Goal: Information Seeking & Learning: Find specific fact

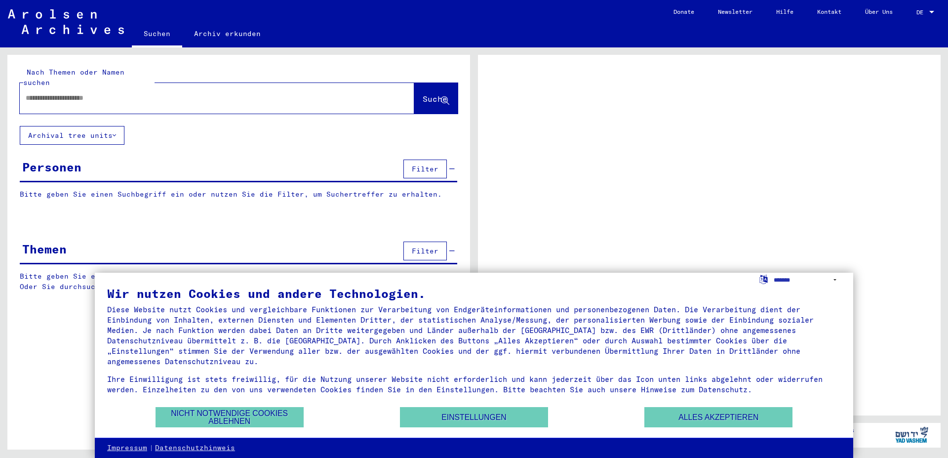
click at [418, 164] on span "Filter" at bounding box center [425, 168] width 27 height 9
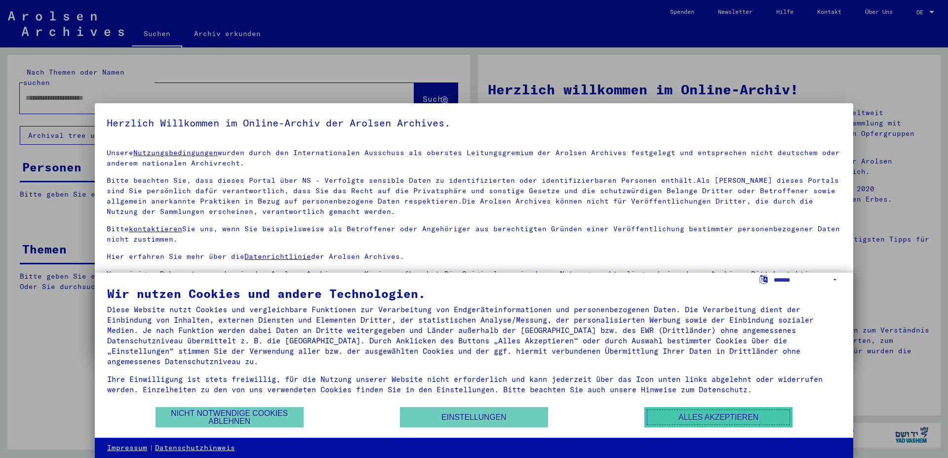
click at [705, 418] on button "Alles akzeptieren" at bounding box center [719, 417] width 148 height 20
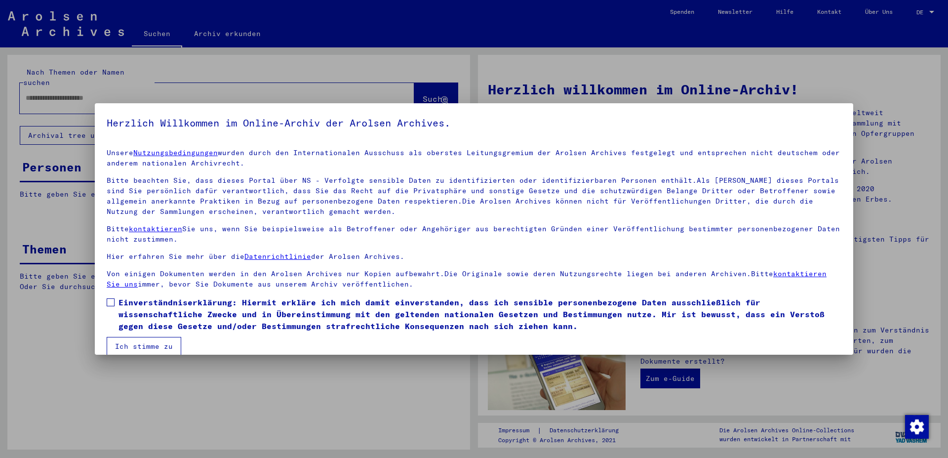
click at [111, 303] on span at bounding box center [111, 302] width 8 height 8
click at [143, 361] on div at bounding box center [474, 229] width 948 height 458
click at [149, 346] on button "Ich stimme zu" at bounding box center [144, 346] width 75 height 19
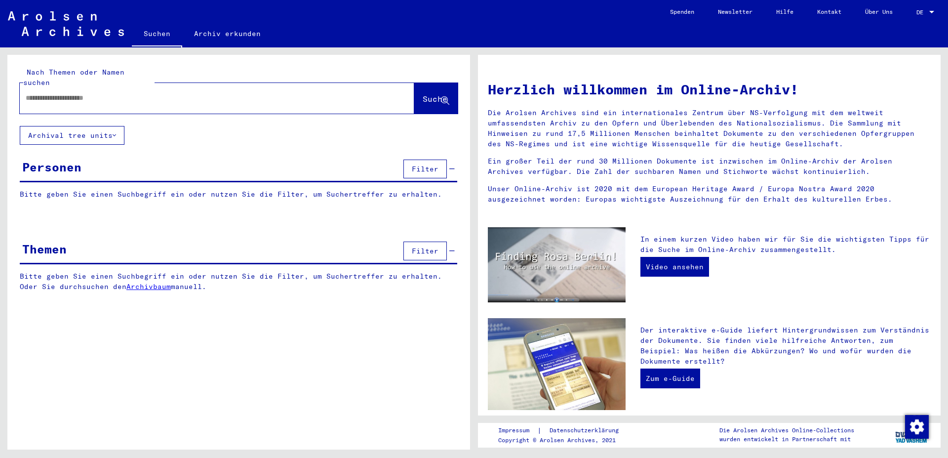
click at [224, 93] on input "text" at bounding box center [205, 98] width 359 height 10
click at [426, 164] on span "Filter" at bounding box center [425, 168] width 27 height 9
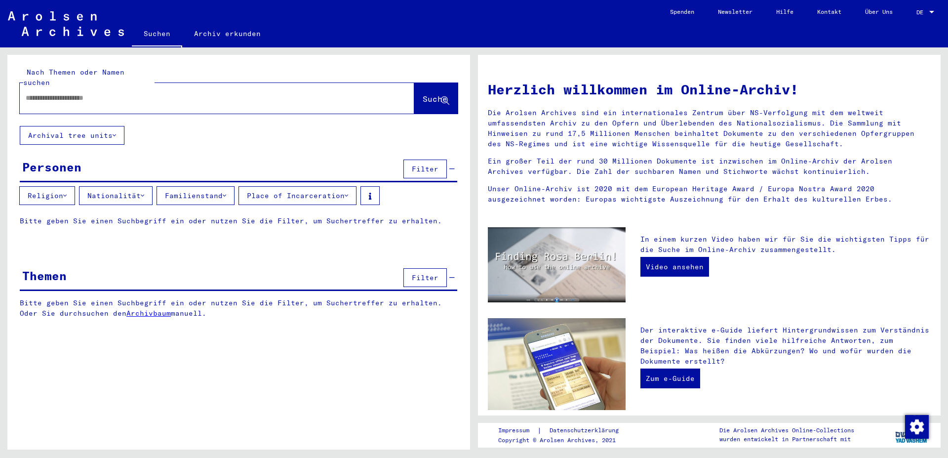
click at [58, 189] on button "Religion" at bounding box center [47, 195] width 56 height 19
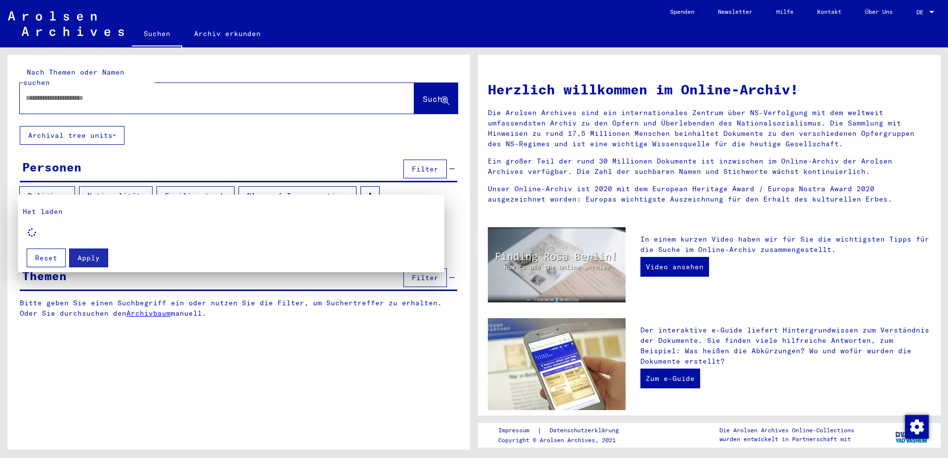
click at [116, 190] on div at bounding box center [474, 229] width 948 height 458
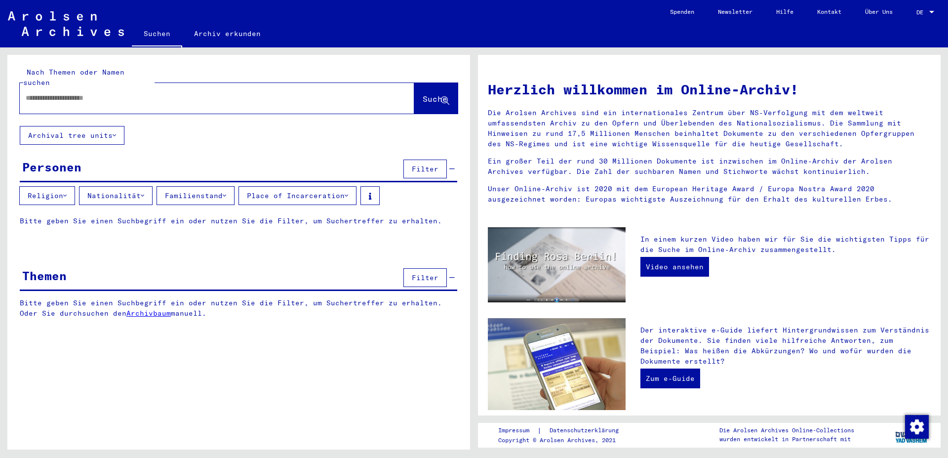
click at [61, 186] on button "Religion" at bounding box center [47, 195] width 56 height 19
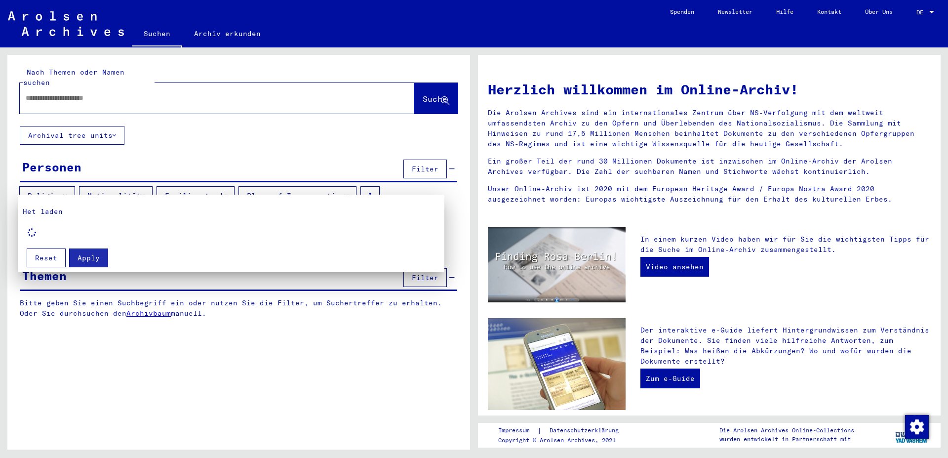
click at [149, 186] on div at bounding box center [474, 229] width 948 height 458
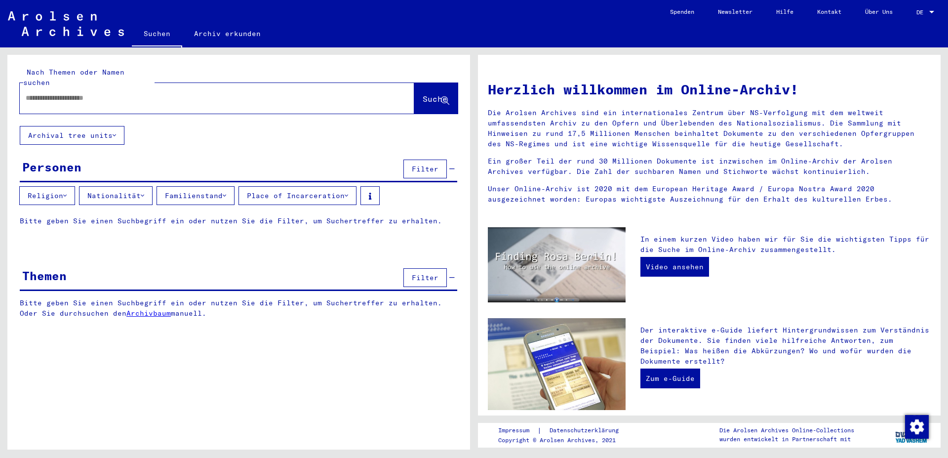
click at [294, 189] on button "Place of Incarceration" at bounding box center [298, 195] width 118 height 19
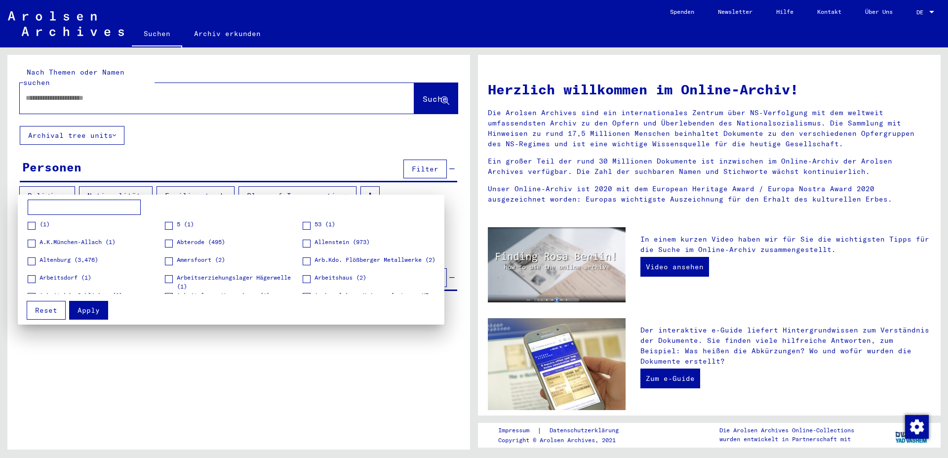
click at [298, 182] on div at bounding box center [474, 229] width 948 height 458
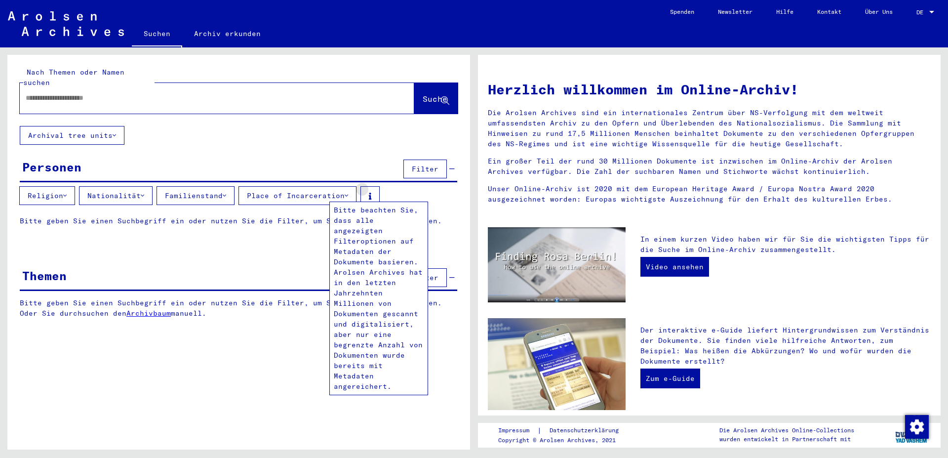
drag, startPoint x: 381, startPoint y: 183, endPoint x: 418, endPoint y: 185, distance: 37.1
click at [417, 186] on div "Religion Nationalität Familienstand Place of Incarceration" at bounding box center [238, 197] width 463 height 23
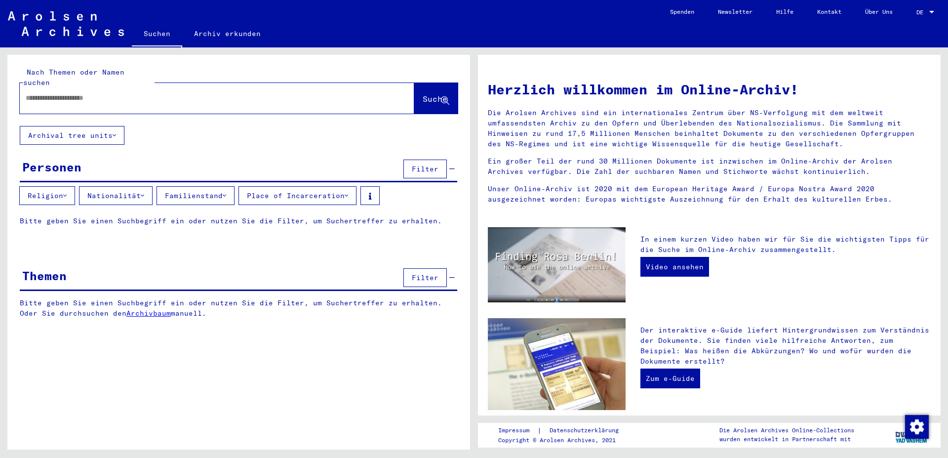
click at [227, 186] on button "Familienstand" at bounding box center [196, 195] width 78 height 19
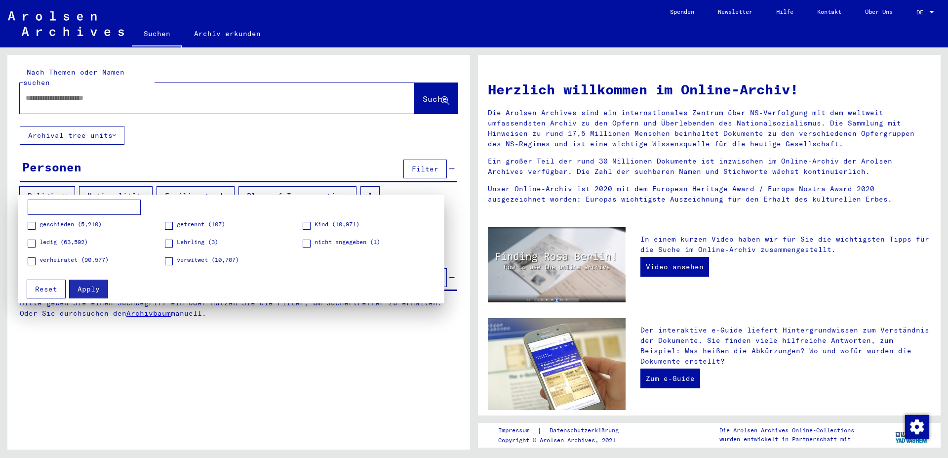
click at [227, 181] on div at bounding box center [474, 229] width 948 height 458
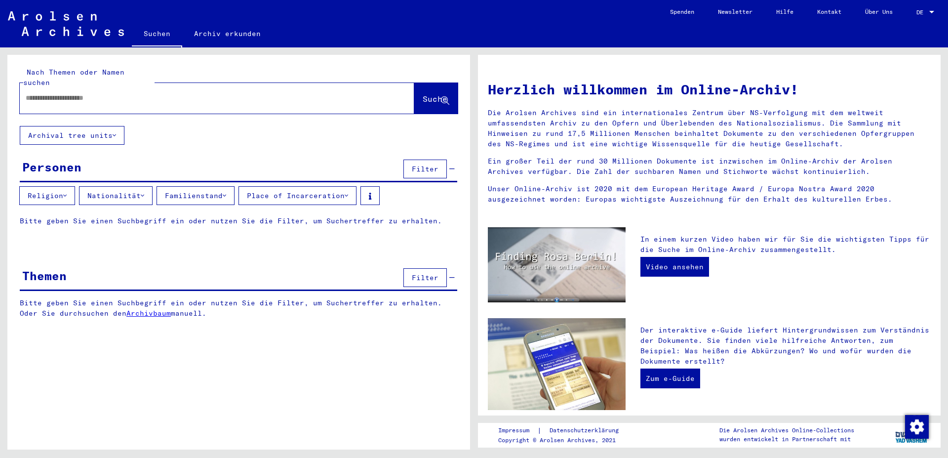
click at [151, 188] on button "Nationalität" at bounding box center [116, 195] width 74 height 19
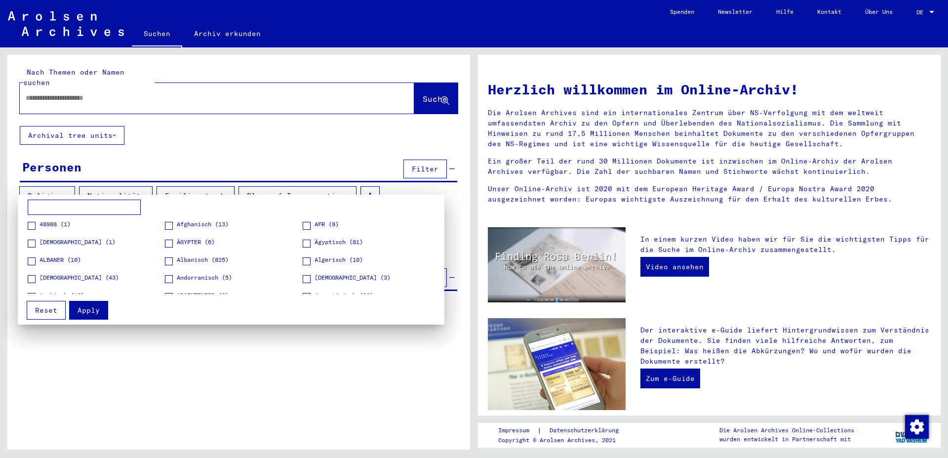
click at [126, 209] on input at bounding box center [84, 208] width 113 height 16
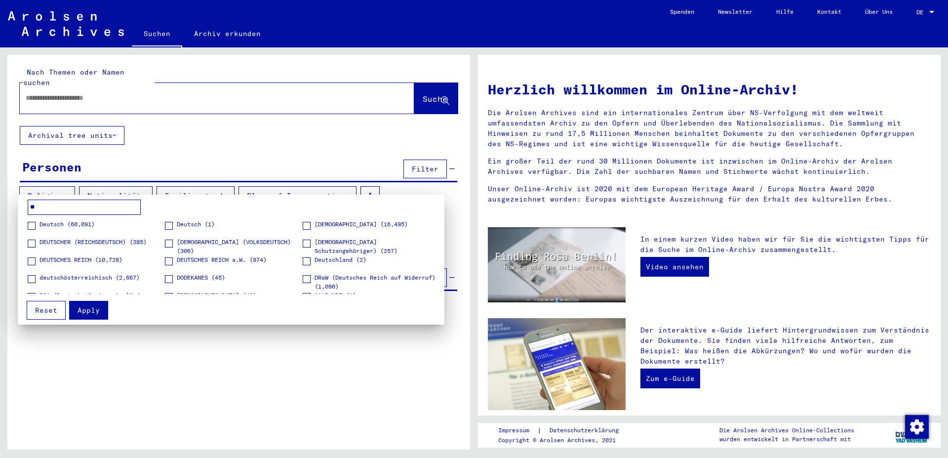
type input "**"
click at [79, 227] on span "Deutsch (60,091)" at bounding box center [67, 224] width 55 height 9
click at [69, 185] on div at bounding box center [474, 229] width 948 height 458
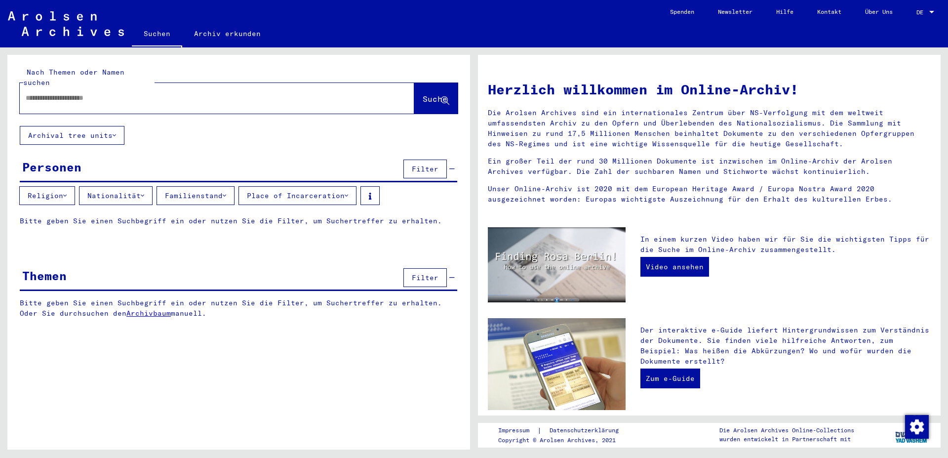
click at [67, 192] on icon at bounding box center [64, 195] width 3 height 7
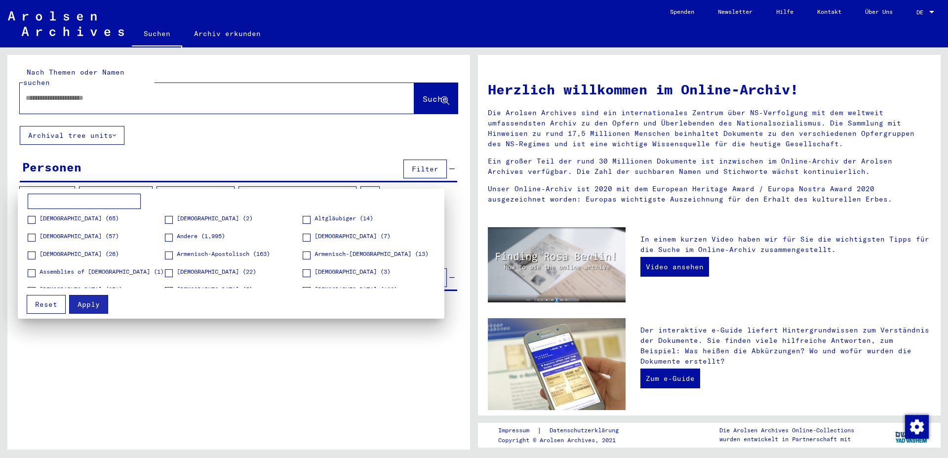
click at [96, 202] on input at bounding box center [84, 202] width 113 height 16
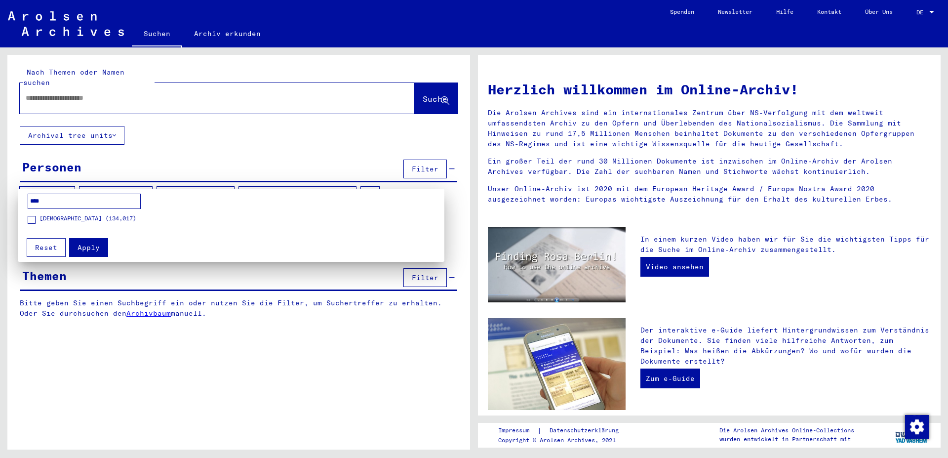
type input "****"
click at [90, 219] on span "[DEMOGRAPHIC_DATA] (134,017)" at bounding box center [88, 218] width 97 height 9
click at [101, 222] on span "[DEMOGRAPHIC_DATA] (134,017)" at bounding box center [88, 218] width 97 height 9
click at [169, 134] on div at bounding box center [474, 229] width 948 height 458
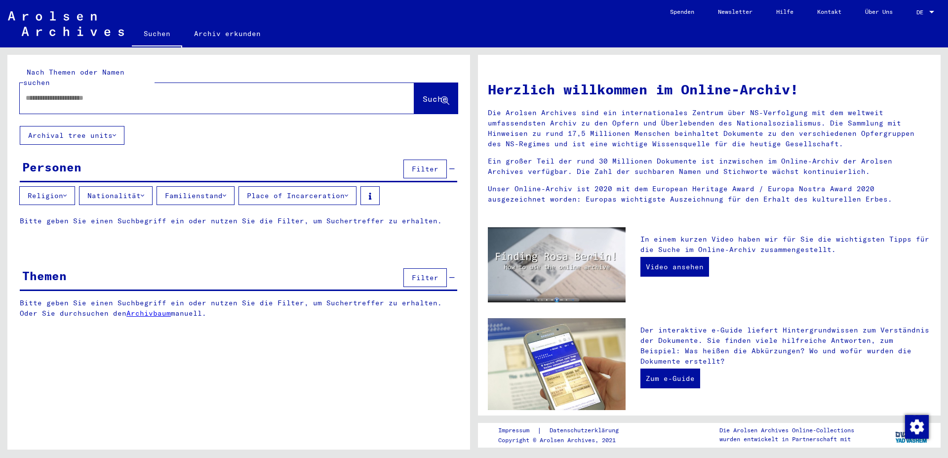
click at [425, 273] on span "Filter" at bounding box center [425, 277] width 27 height 9
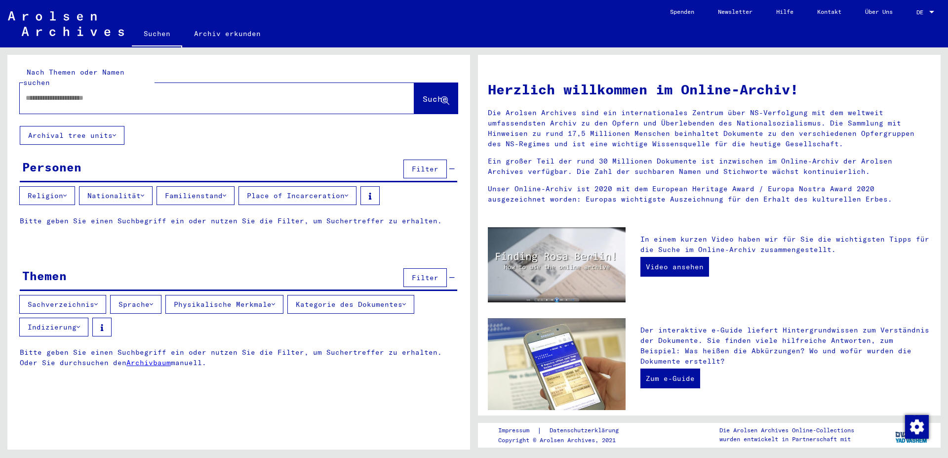
click at [226, 192] on icon at bounding box center [224, 195] width 3 height 7
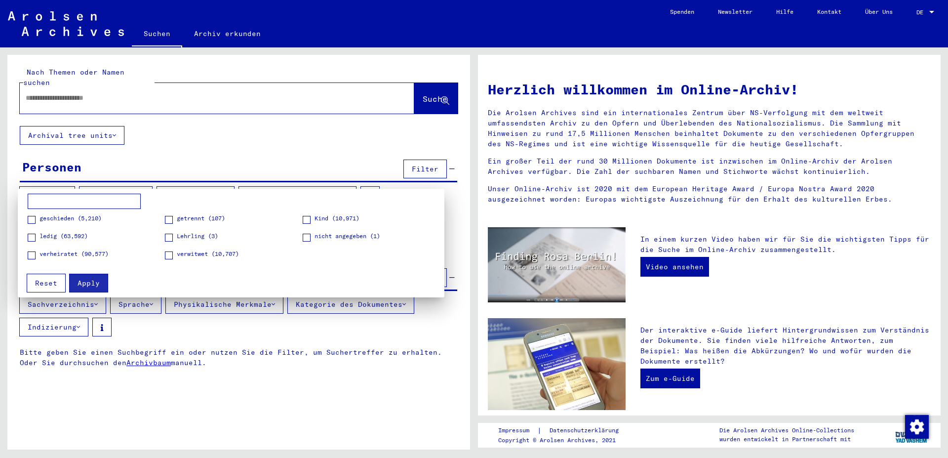
click at [64, 253] on span "verheiratet (90,577)" at bounding box center [74, 253] width 69 height 9
click at [96, 284] on span "Apply" at bounding box center [89, 283] width 22 height 9
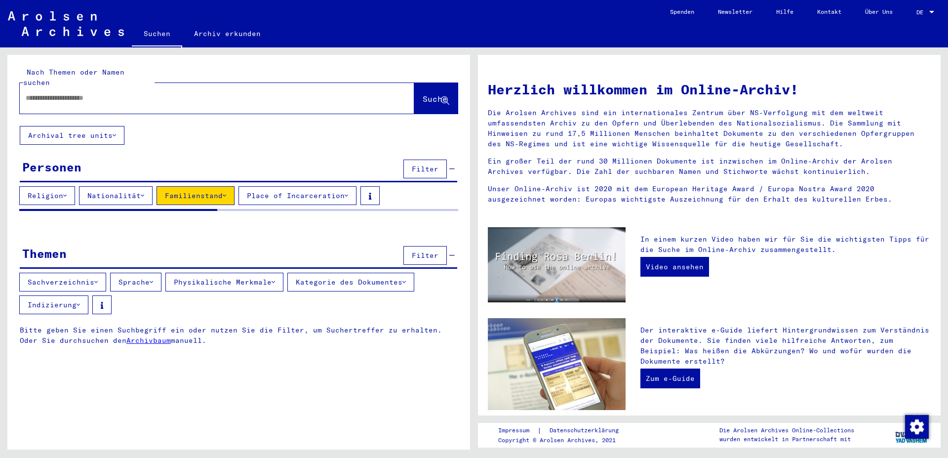
click at [119, 186] on button "Nationalität" at bounding box center [116, 195] width 74 height 19
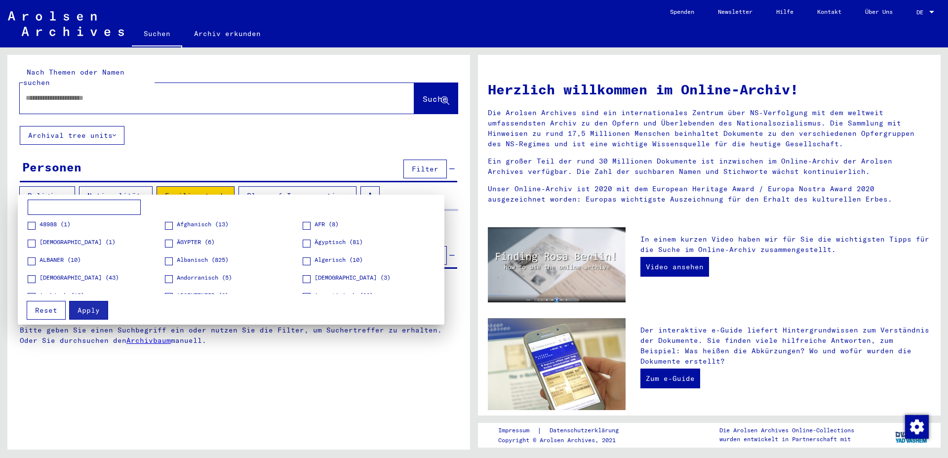
click at [83, 209] on input at bounding box center [84, 208] width 113 height 16
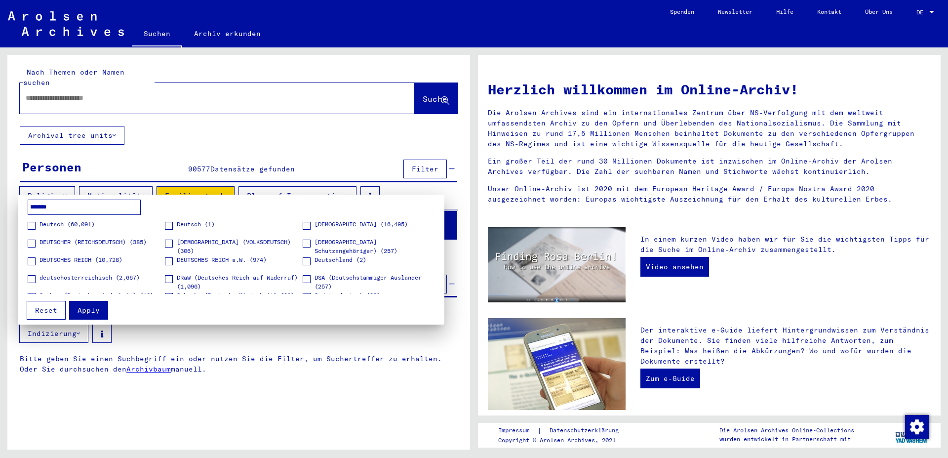
type input "*******"
click at [69, 226] on span "Deutsch (60,091)" at bounding box center [67, 224] width 55 height 9
click at [84, 311] on span "Apply" at bounding box center [89, 310] width 22 height 9
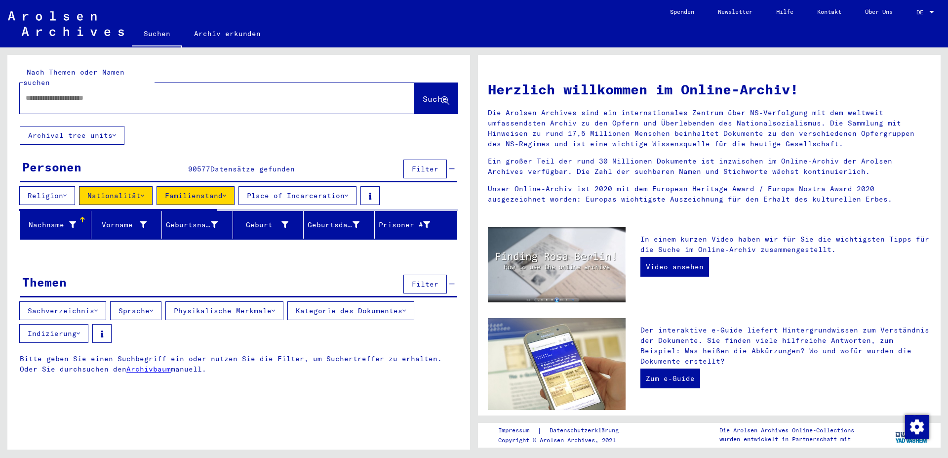
click at [63, 186] on button "Religion" at bounding box center [47, 195] width 56 height 19
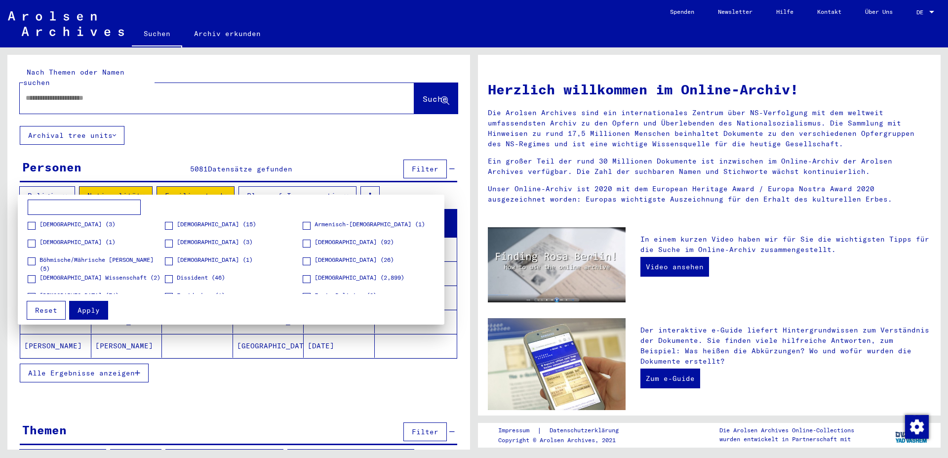
click at [78, 206] on input at bounding box center [84, 208] width 113 height 16
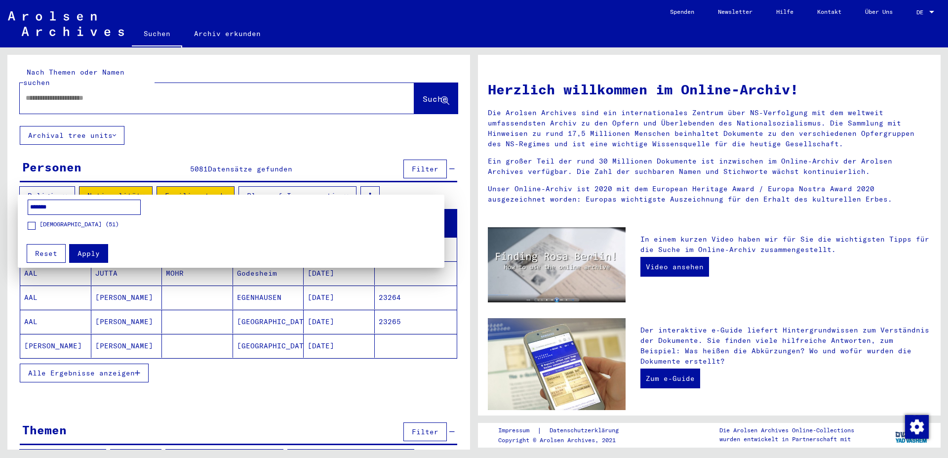
type input "*******"
click at [109, 222] on span "[DEMOGRAPHIC_DATA] (51)" at bounding box center [80, 224] width 80 height 9
click at [106, 248] on button "Apply" at bounding box center [88, 253] width 39 height 19
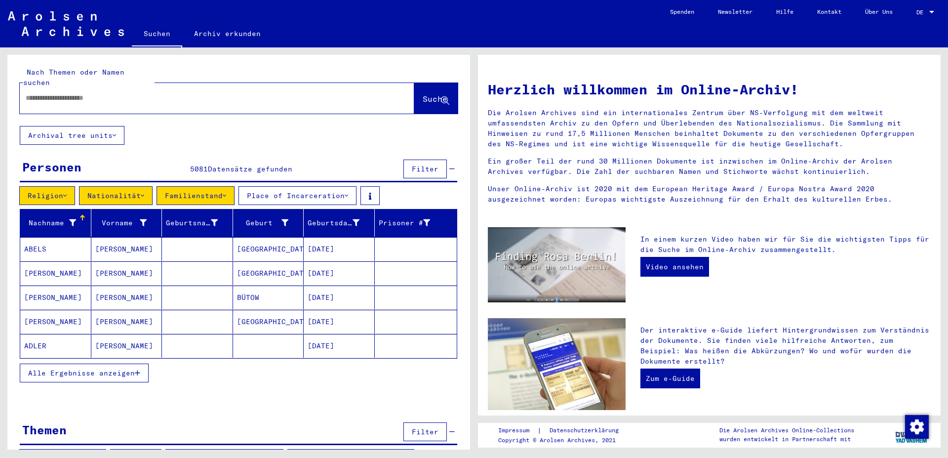
click at [70, 219] on icon at bounding box center [72, 222] width 7 height 7
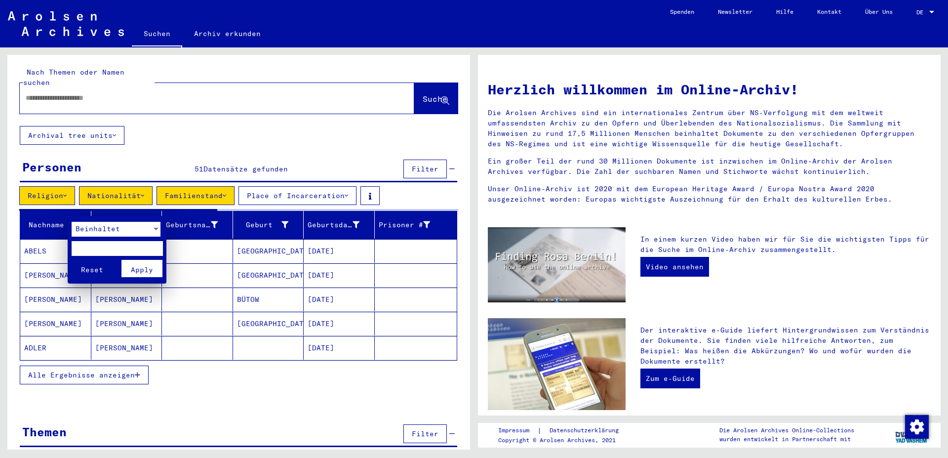
click at [121, 247] on input "text" at bounding box center [117, 248] width 91 height 15
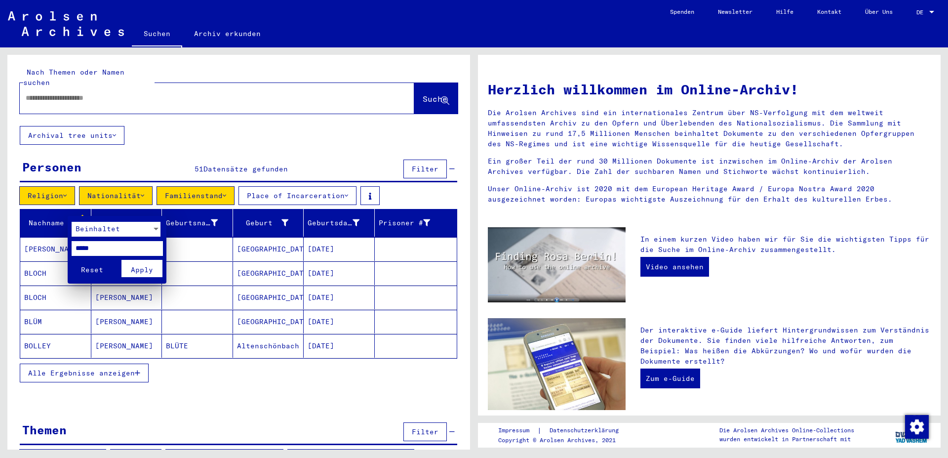
type input "*****"
click at [148, 259] on div "Reset Apply" at bounding box center [118, 269] width 93 height 26
click at [147, 270] on span "Apply" at bounding box center [142, 269] width 22 height 9
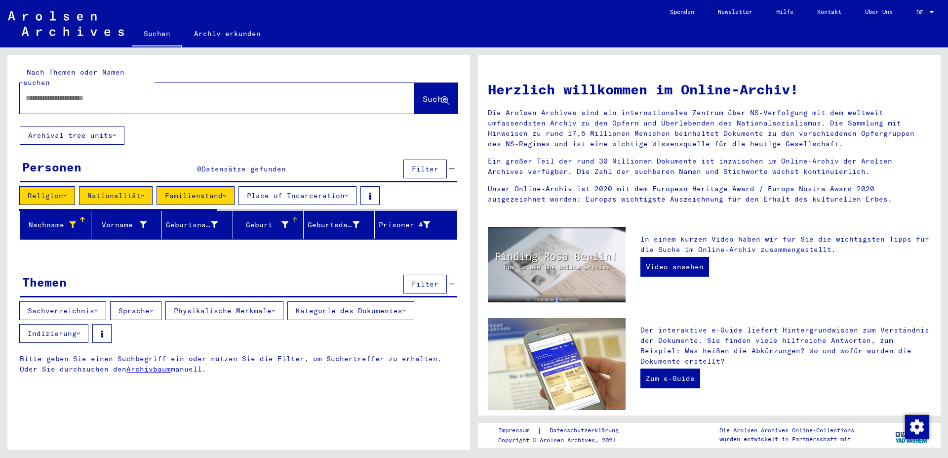
click at [279, 221] on div "Geburt‏" at bounding box center [270, 225] width 67 height 16
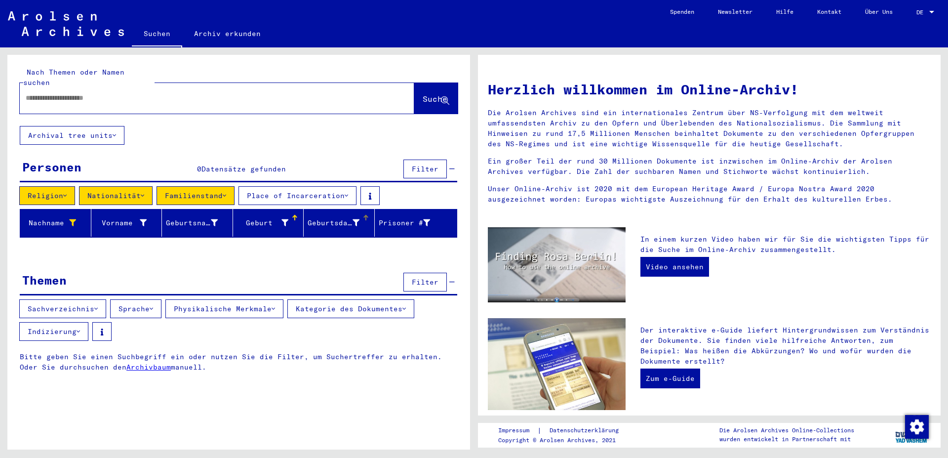
click at [350, 218] on div "Geburtsdatum" at bounding box center [334, 223] width 52 height 10
click at [67, 192] on icon at bounding box center [64, 195] width 3 height 7
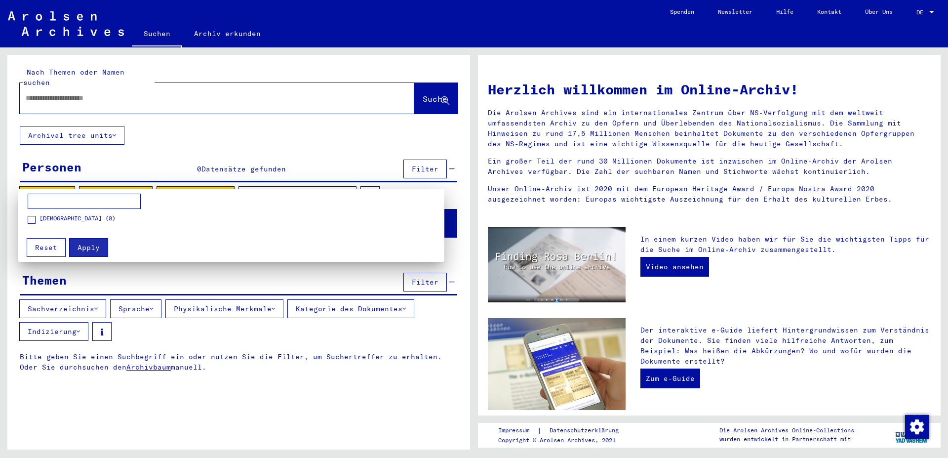
click at [178, 87] on div at bounding box center [474, 229] width 948 height 458
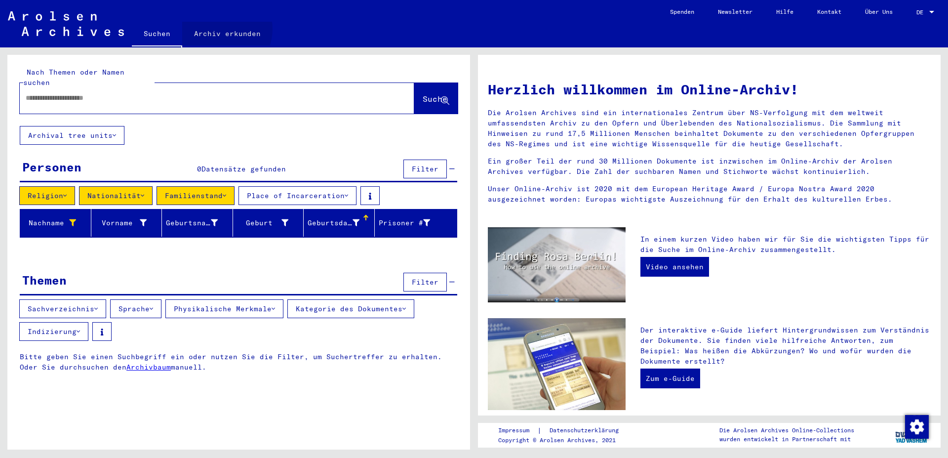
click at [221, 29] on link "Archiv erkunden" at bounding box center [227, 34] width 90 height 24
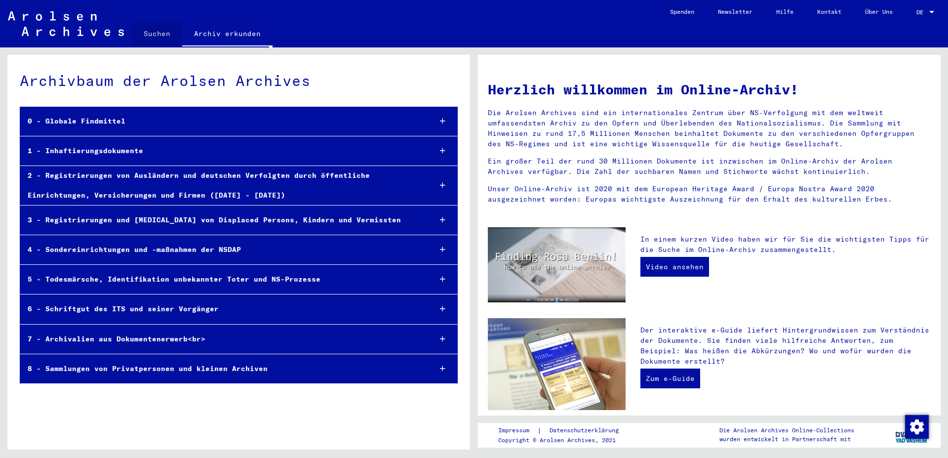
click at [162, 33] on link "Suchen" at bounding box center [157, 34] width 50 height 24
